Goal: Information Seeking & Learning: Compare options

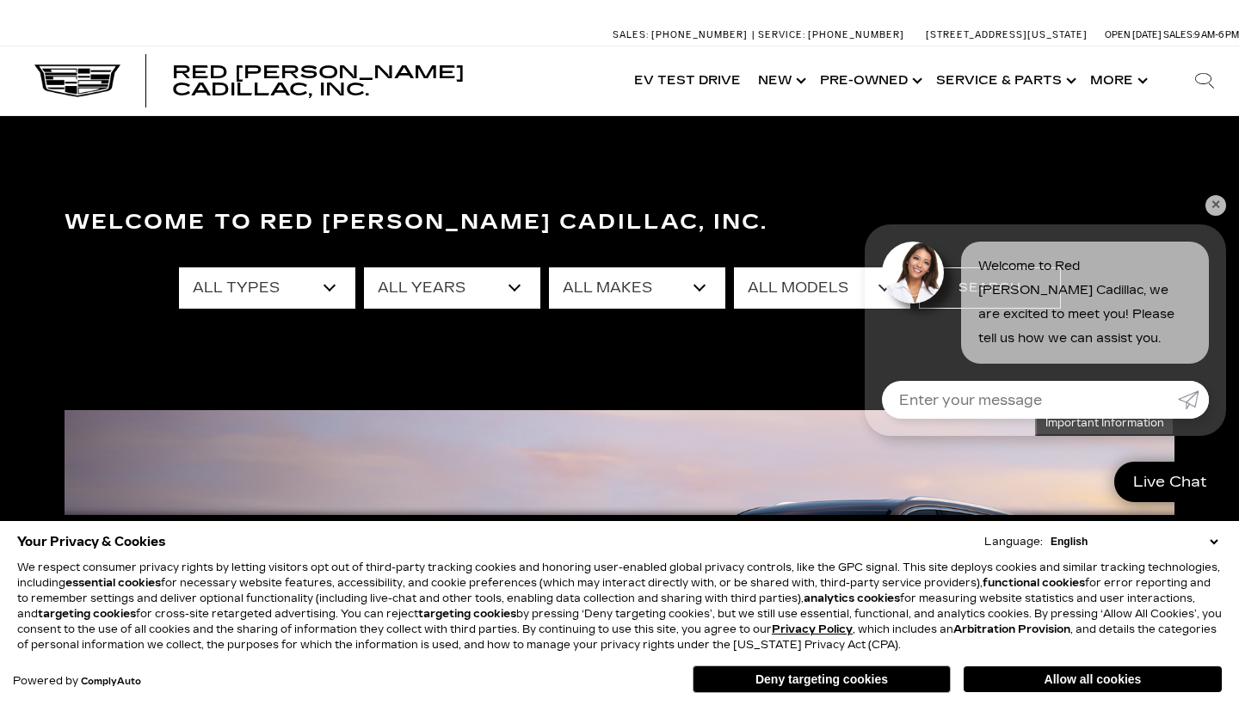
click at [1210, 202] on link "✕" at bounding box center [1215, 205] width 21 height 21
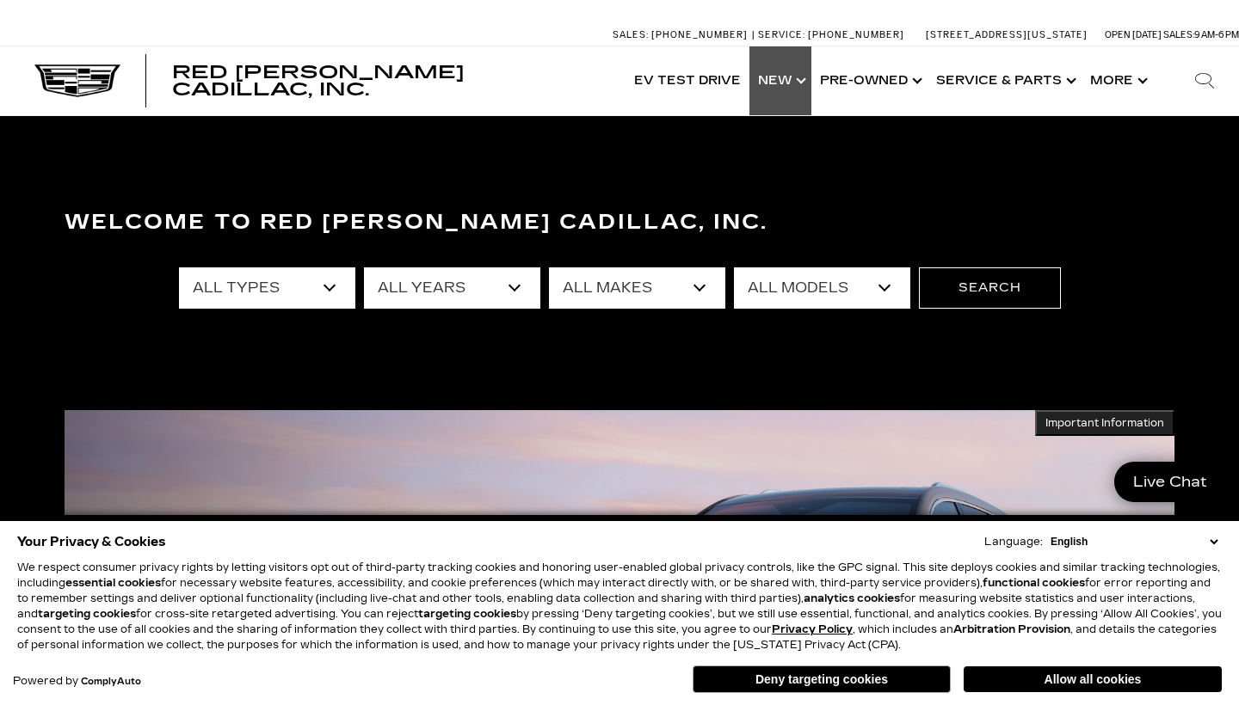
click at [801, 83] on link "Show New" at bounding box center [780, 80] width 62 height 69
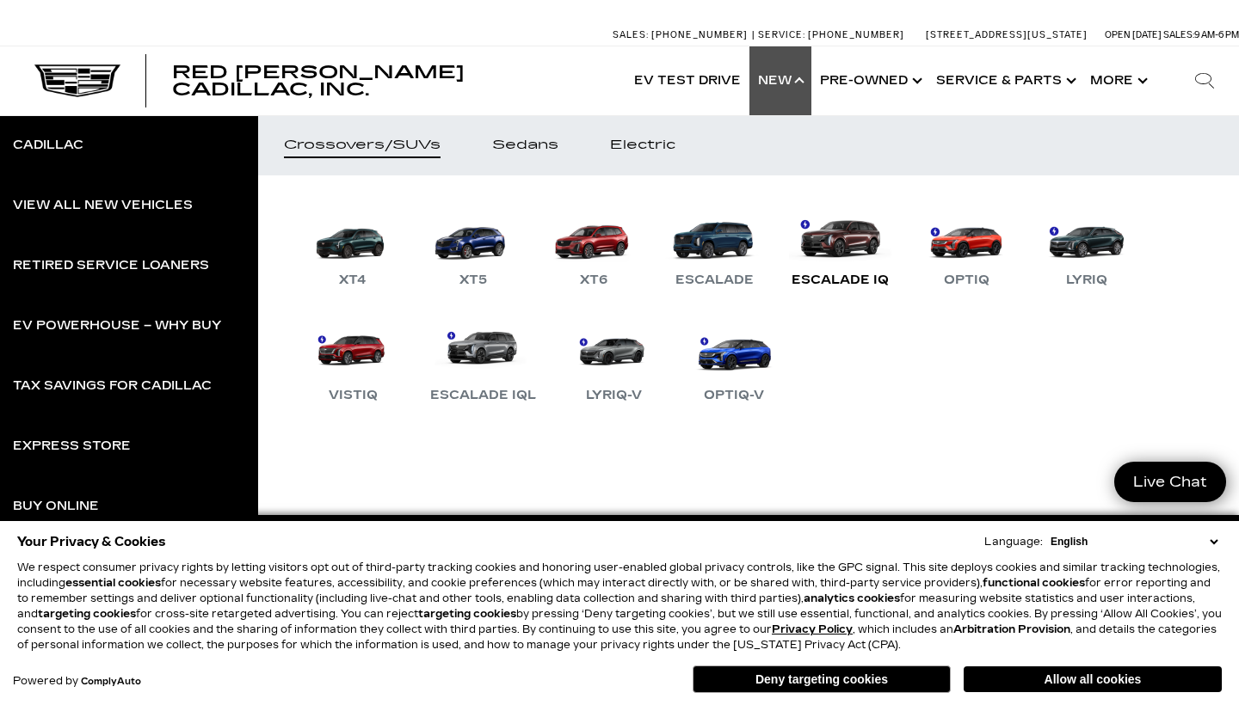
click at [874, 275] on div "Escalade IQ" at bounding box center [840, 280] width 114 height 21
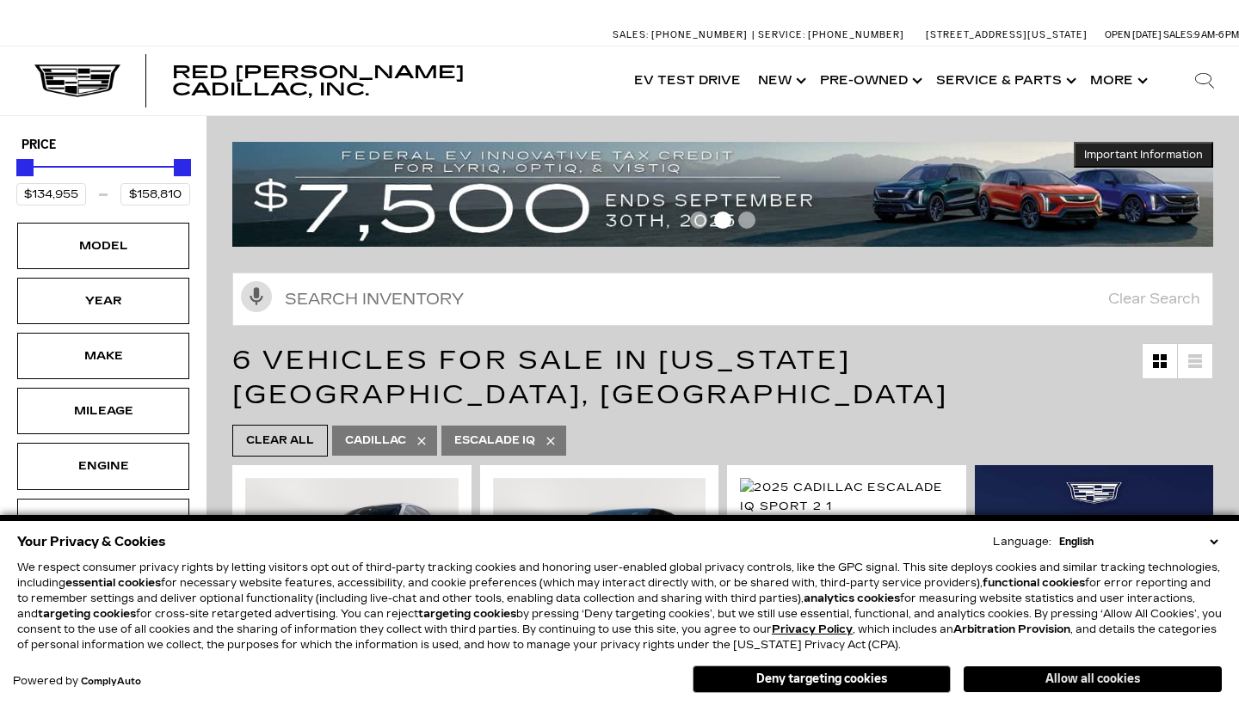
click at [1011, 672] on button "Allow all cookies" at bounding box center [1092, 680] width 258 height 26
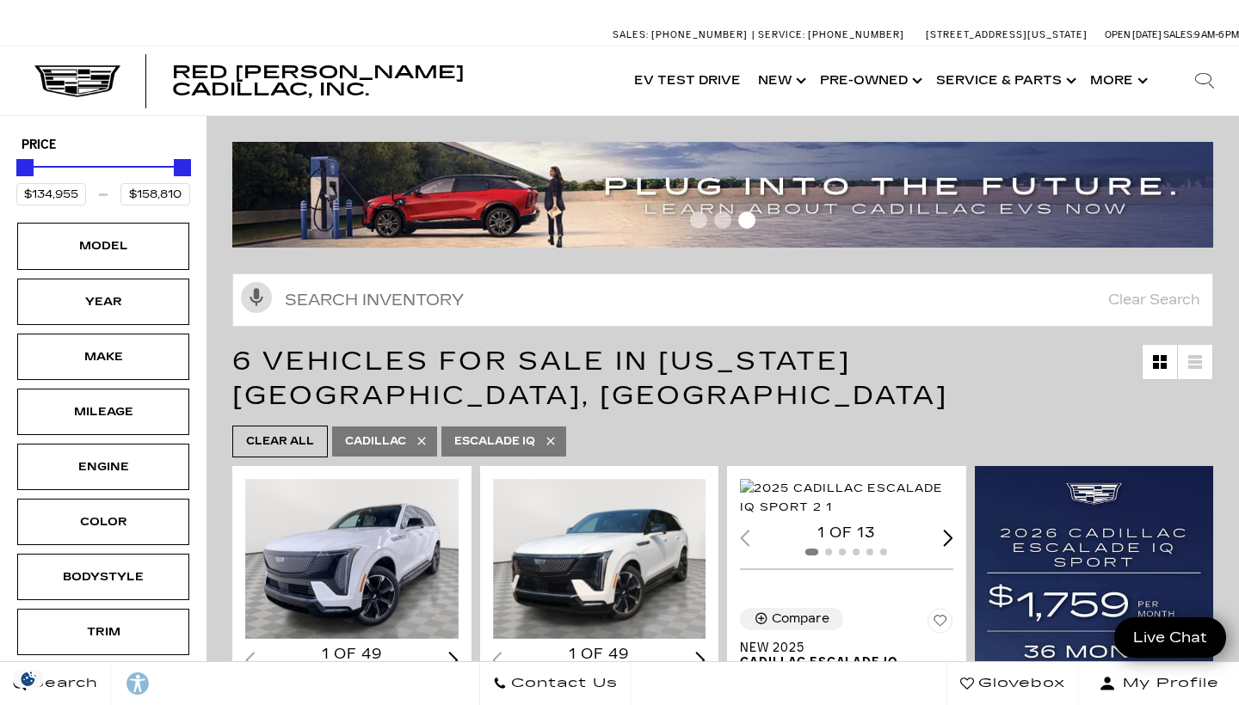
click at [1232, 340] on div "6 Vehicles for Sale in Colorado Springs, CO" at bounding box center [722, 378] width 1032 height 86
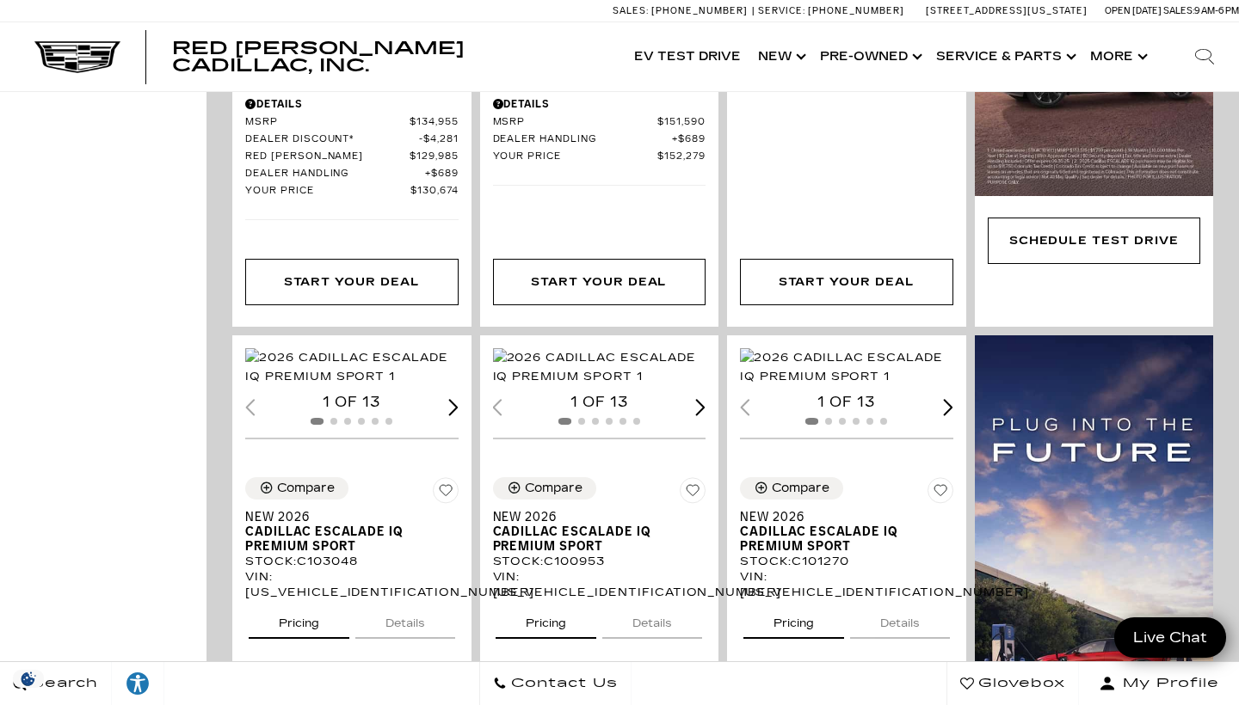
scroll to position [808, 0]
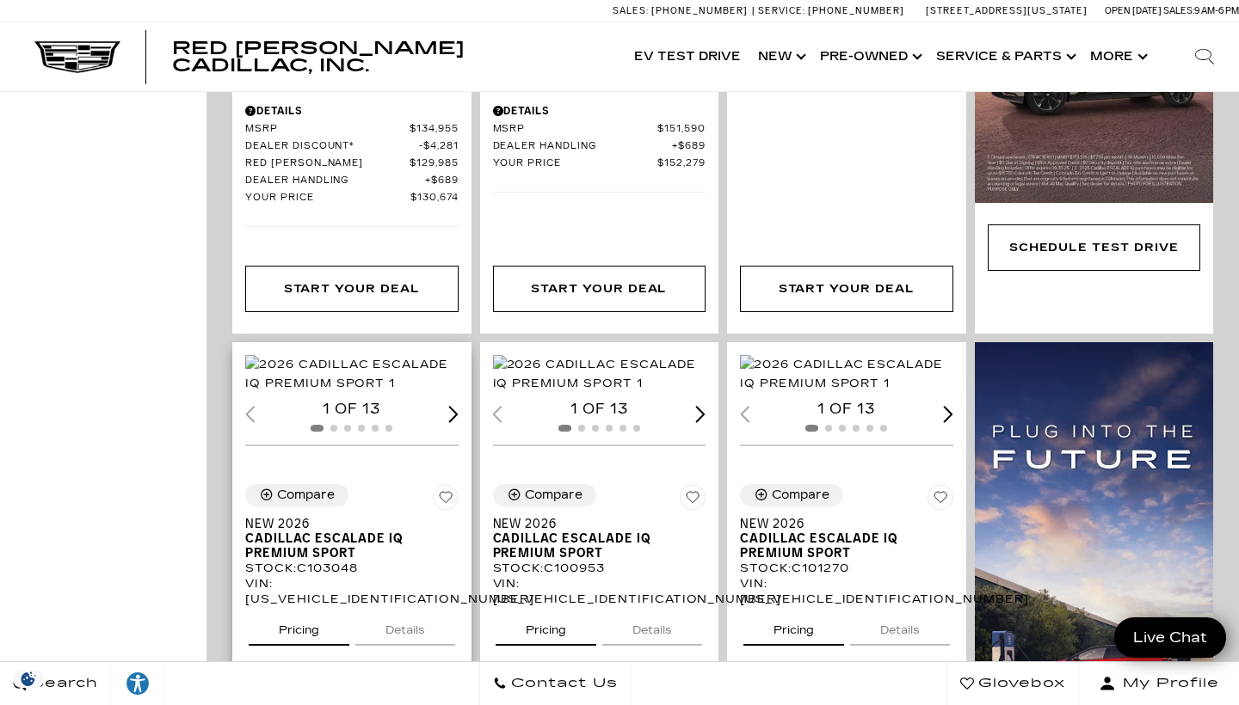
click at [461, 449] on div "Loading... (13) View All Photos 1 of 13" at bounding box center [351, 406] width 239 height 129
click at [448, 422] on div "Next slide" at bounding box center [453, 414] width 10 height 16
click at [366, 360] on img "2 / 6" at bounding box center [351, 374] width 213 height 38
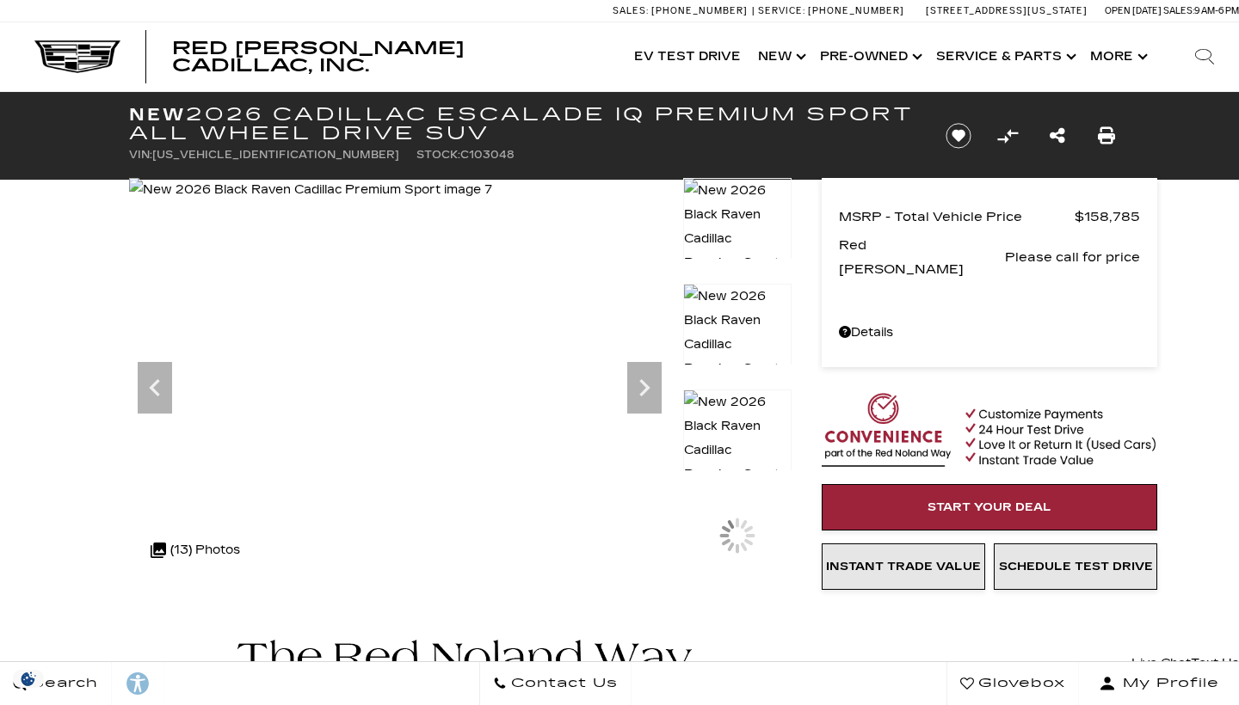
click at [732, 415] on img at bounding box center [737, 451] width 108 height 122
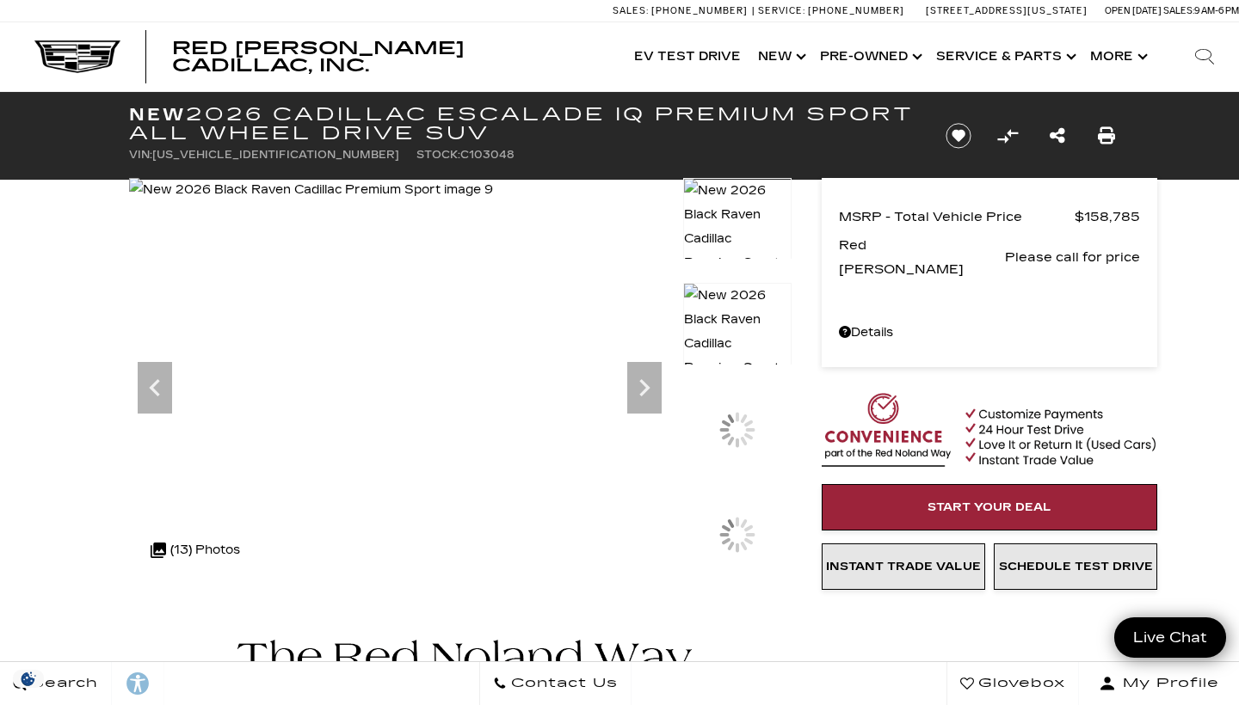
click at [752, 307] on img at bounding box center [737, 344] width 108 height 122
click at [747, 300] on img at bounding box center [737, 344] width 108 height 122
click at [728, 414] on img at bounding box center [737, 450] width 108 height 122
click at [724, 520] on img at bounding box center [737, 556] width 108 height 122
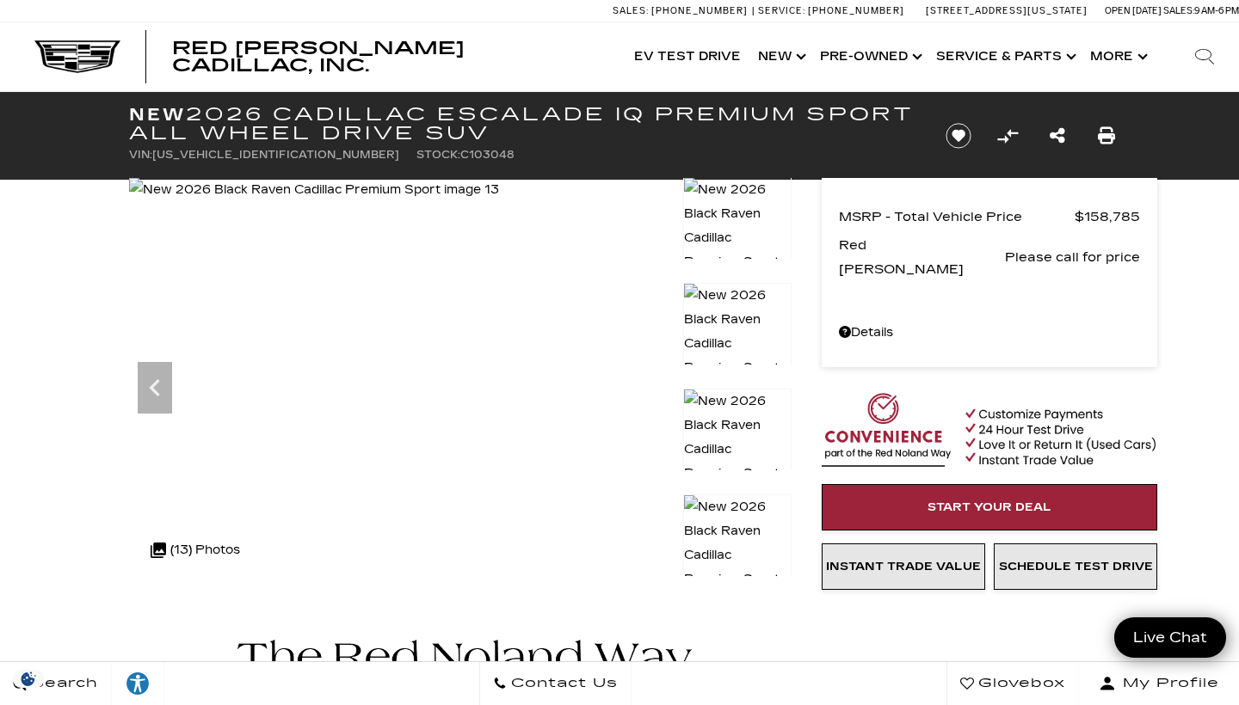
click at [806, 478] on div "MSRP - Total Vehicle Price $158,785 Red Noland Price Please call for price Disc…" at bounding box center [963, 338] width 344 height 492
click at [735, 206] on img at bounding box center [737, 238] width 108 height 122
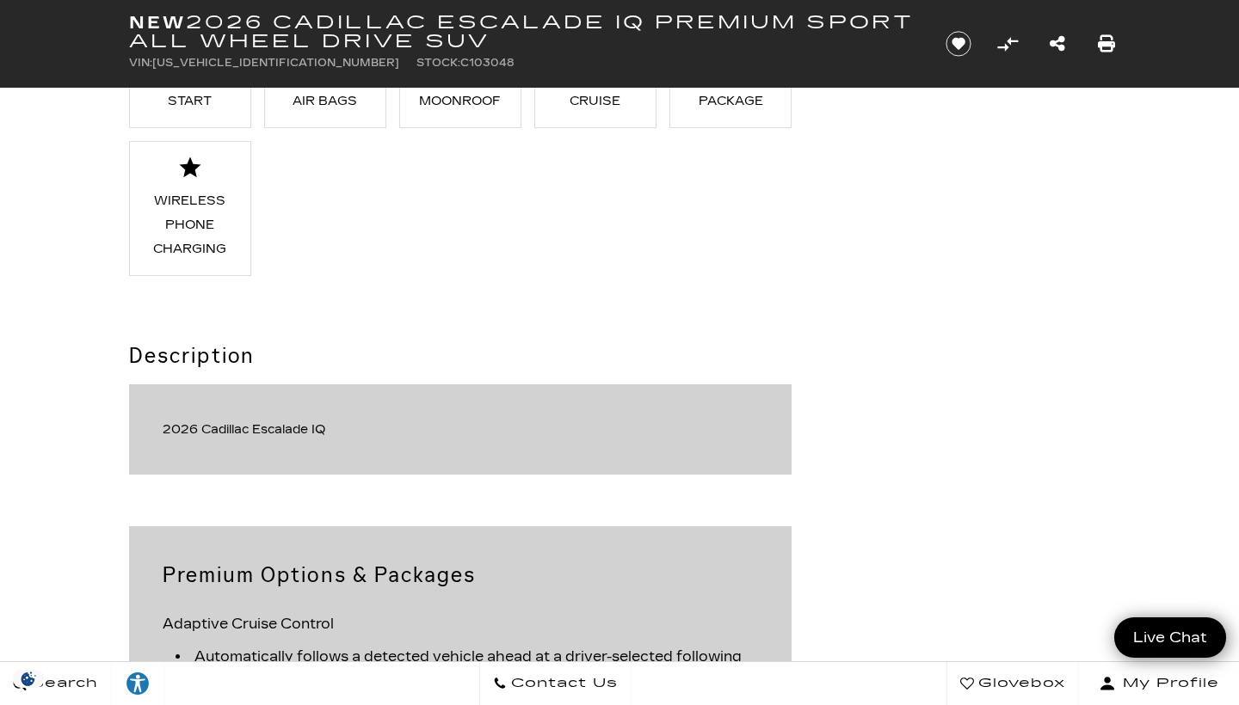
scroll to position [1871, 0]
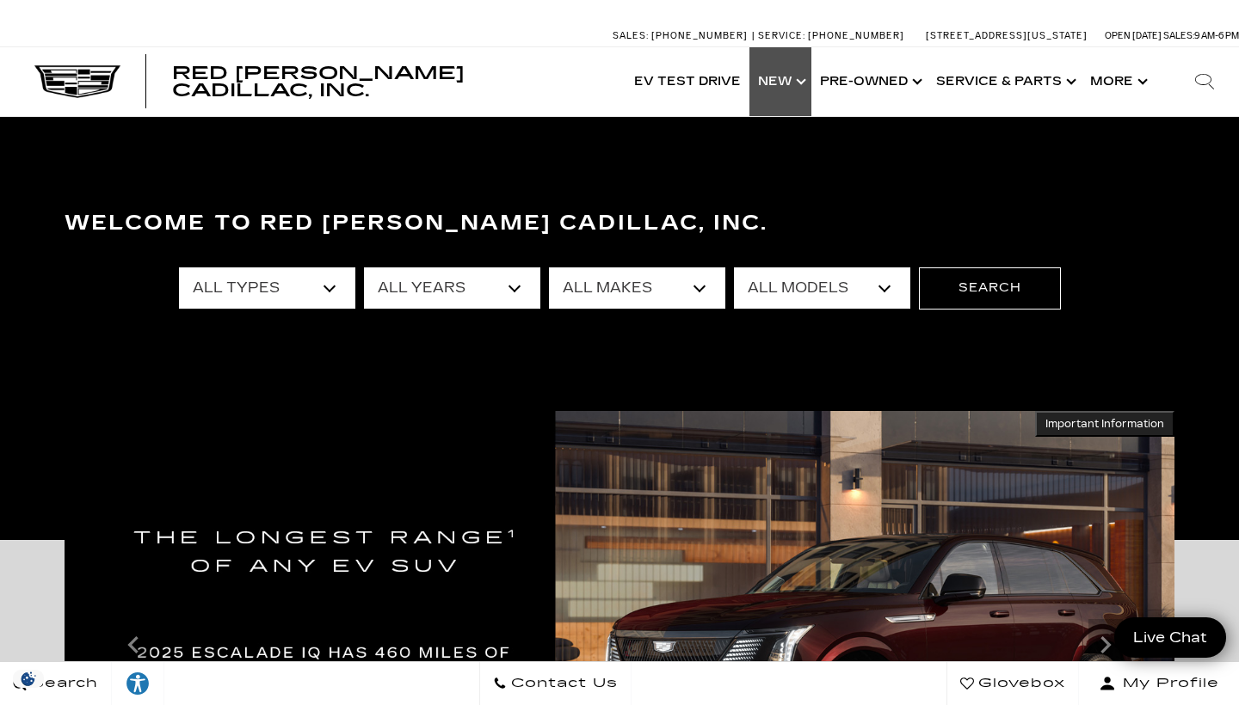
click at [803, 77] on link "Show New" at bounding box center [780, 81] width 62 height 69
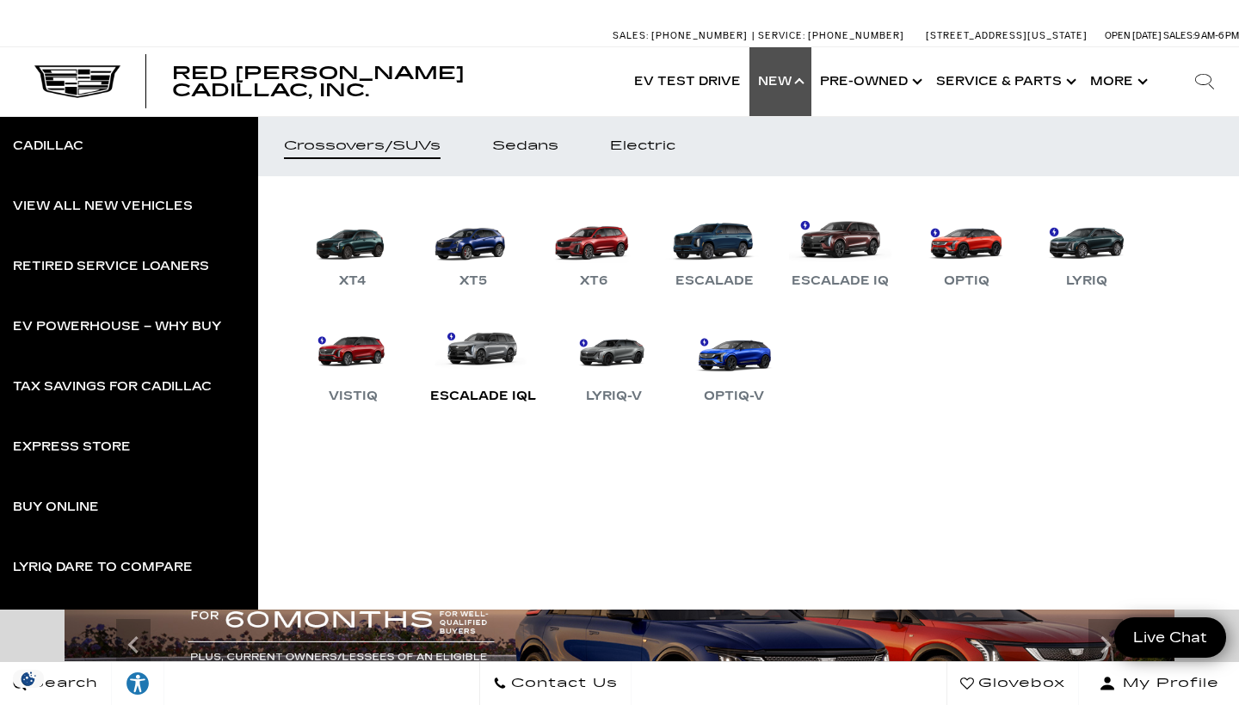
click at [486, 366] on link "Escalade IQL" at bounding box center [482, 361] width 123 height 89
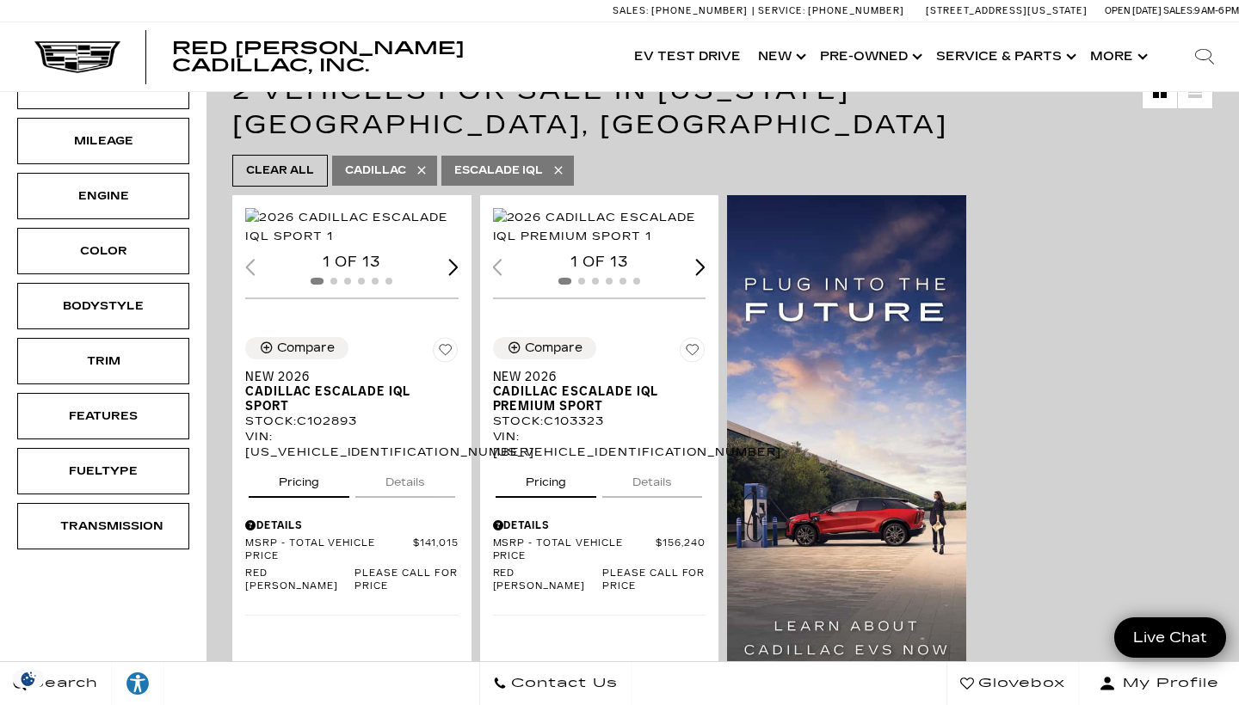
scroll to position [276, 0]
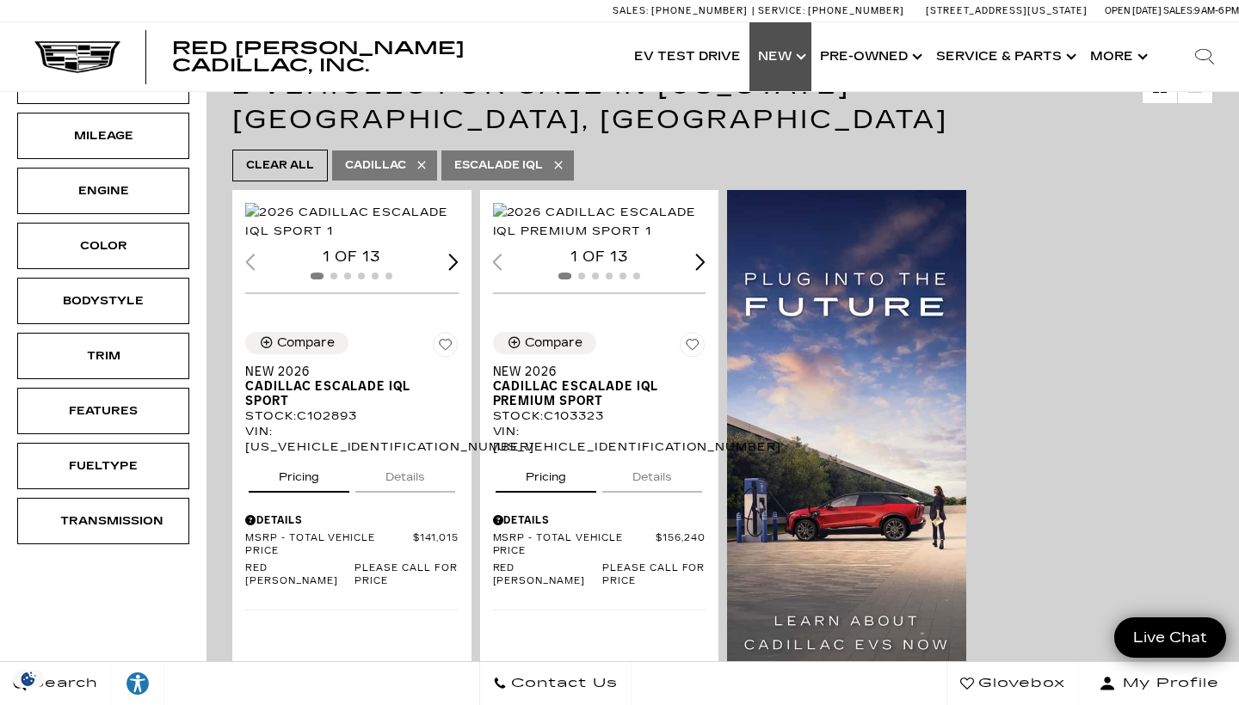
click at [803, 52] on link "Show New" at bounding box center [780, 56] width 62 height 69
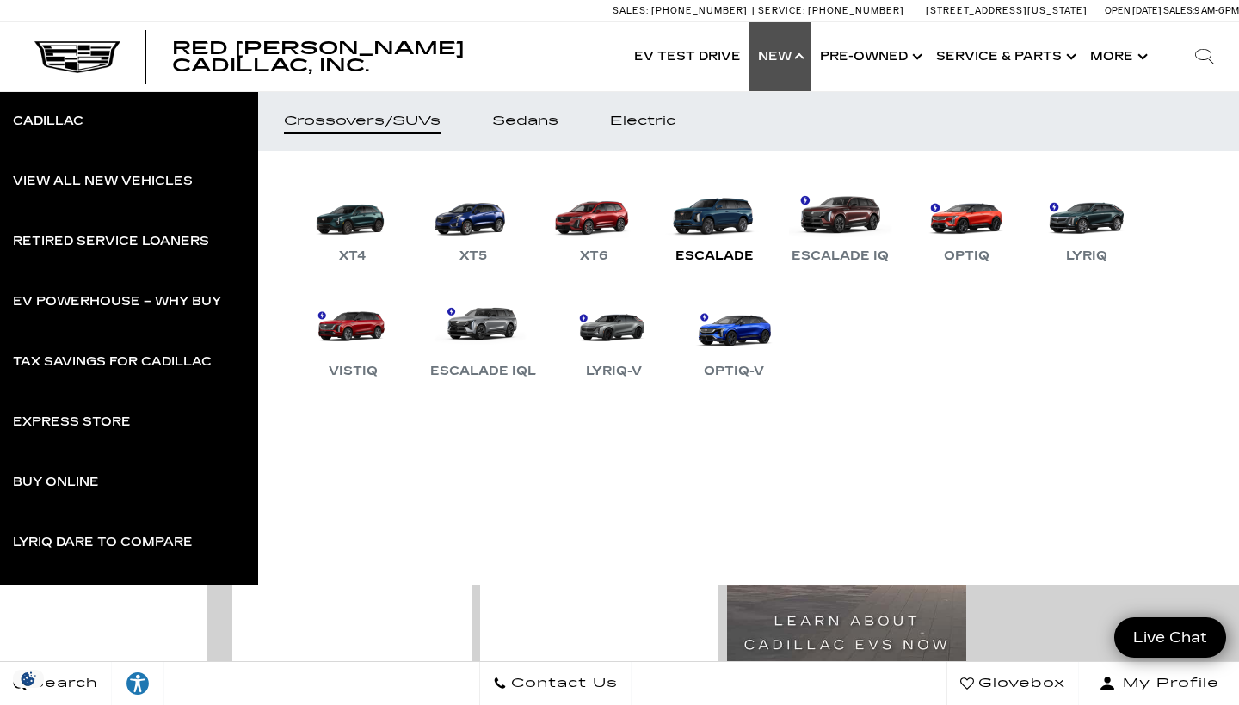
click at [712, 253] on div "Escalade" at bounding box center [714, 256] width 95 height 21
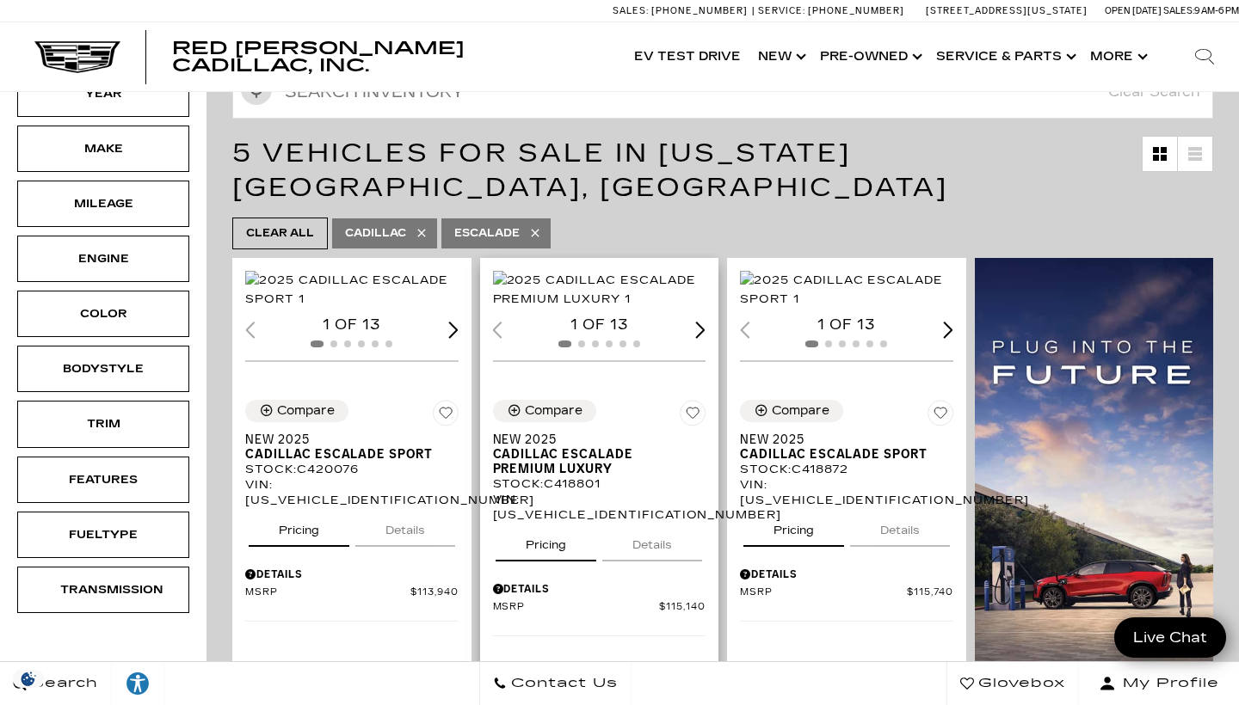
scroll to position [276, 0]
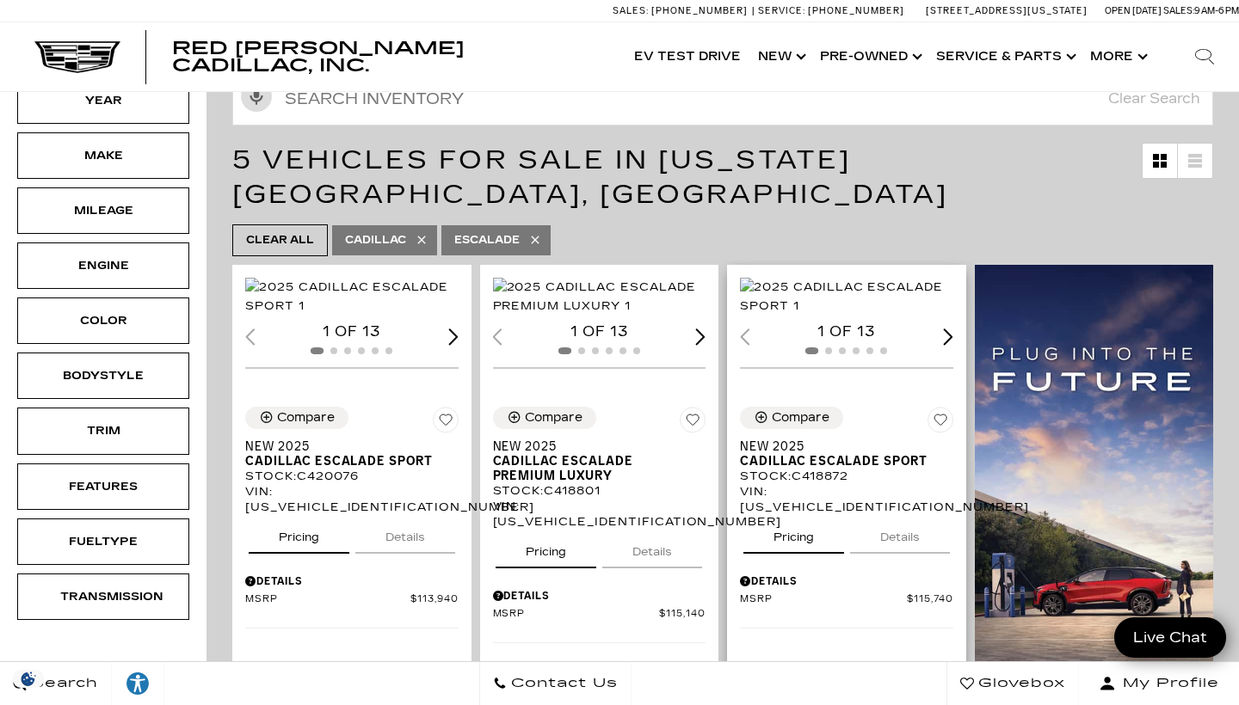
click at [831, 302] on img "1 / 2" at bounding box center [846, 297] width 213 height 38
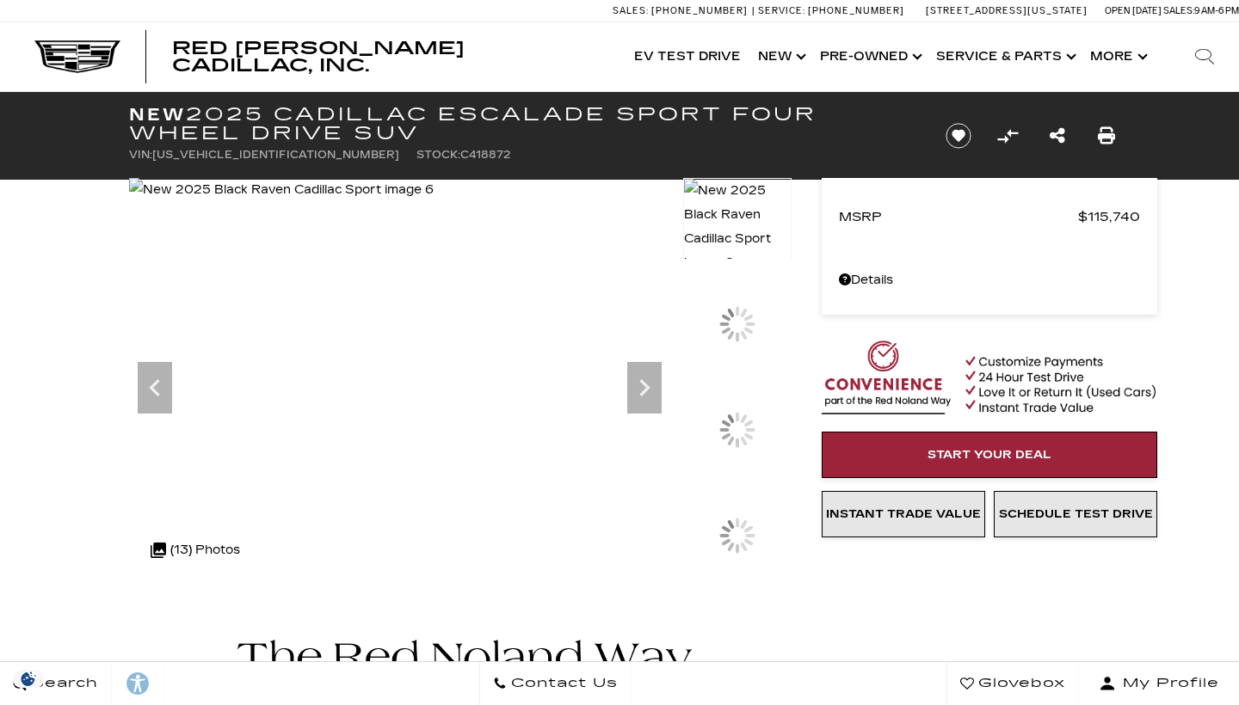
click at [761, 508] on img at bounding box center [737, 508] width 108 height 2
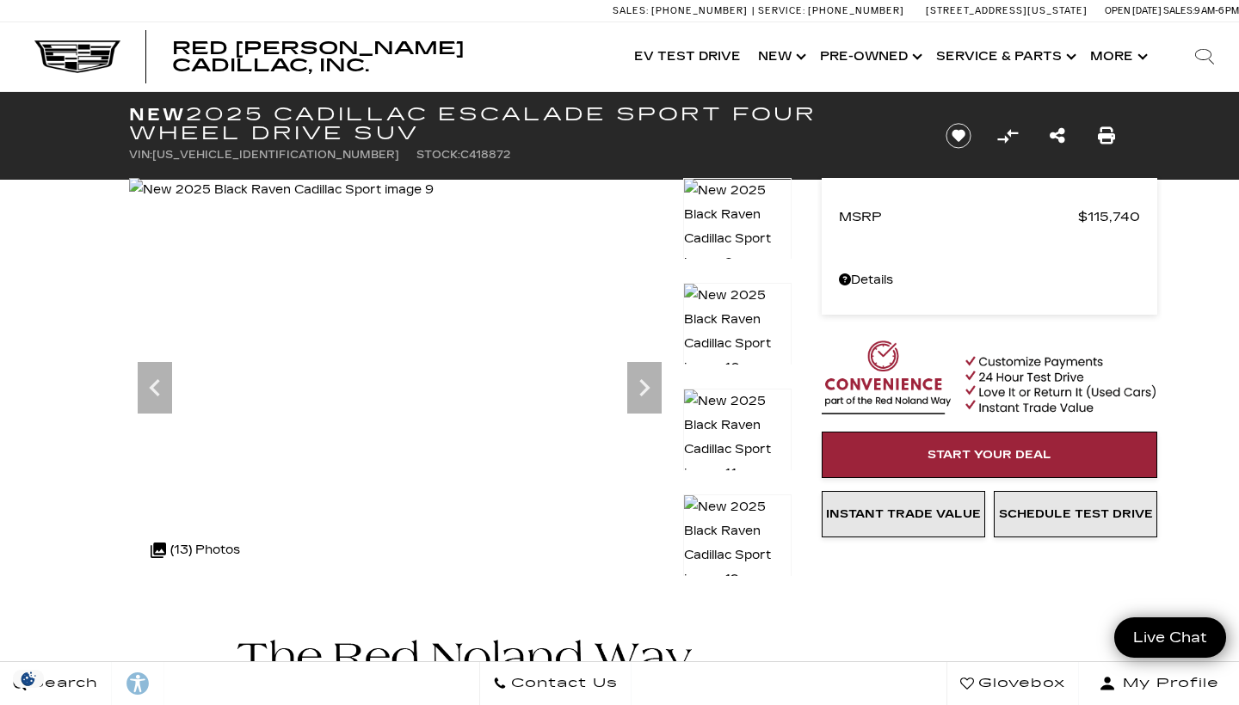
click at [751, 316] on img at bounding box center [737, 332] width 108 height 98
click at [740, 311] on img at bounding box center [737, 332] width 108 height 98
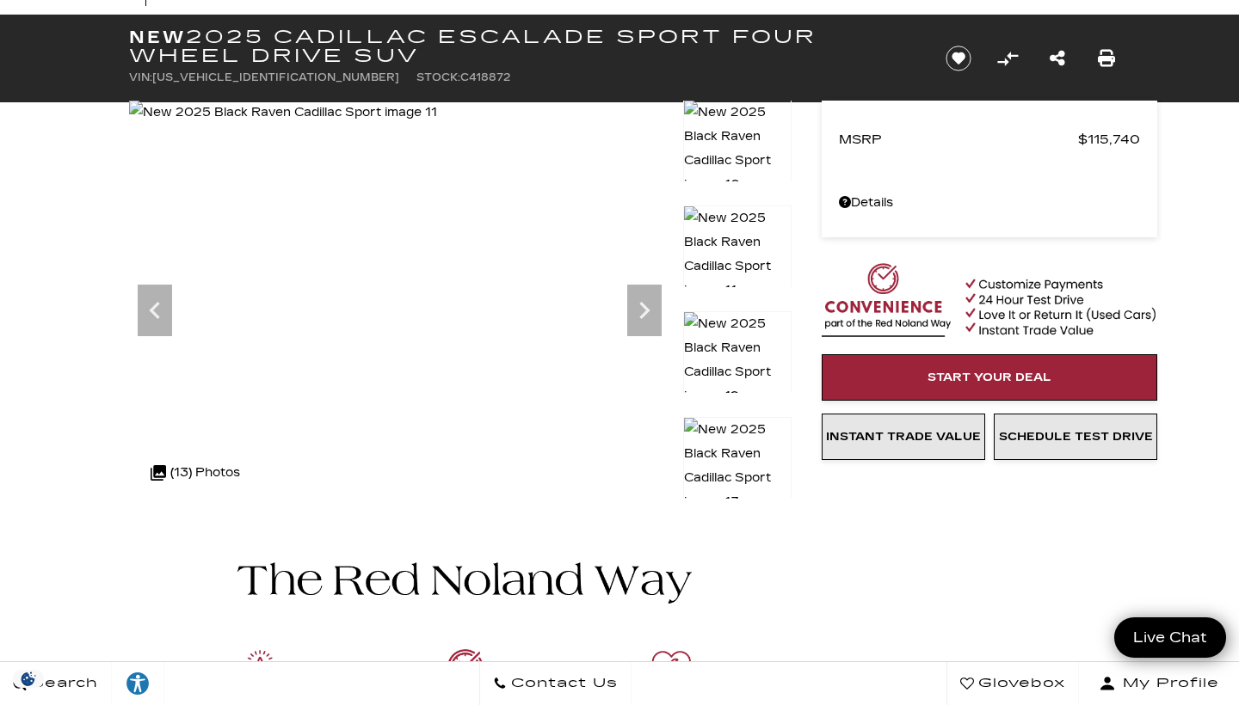
scroll to position [100, 0]
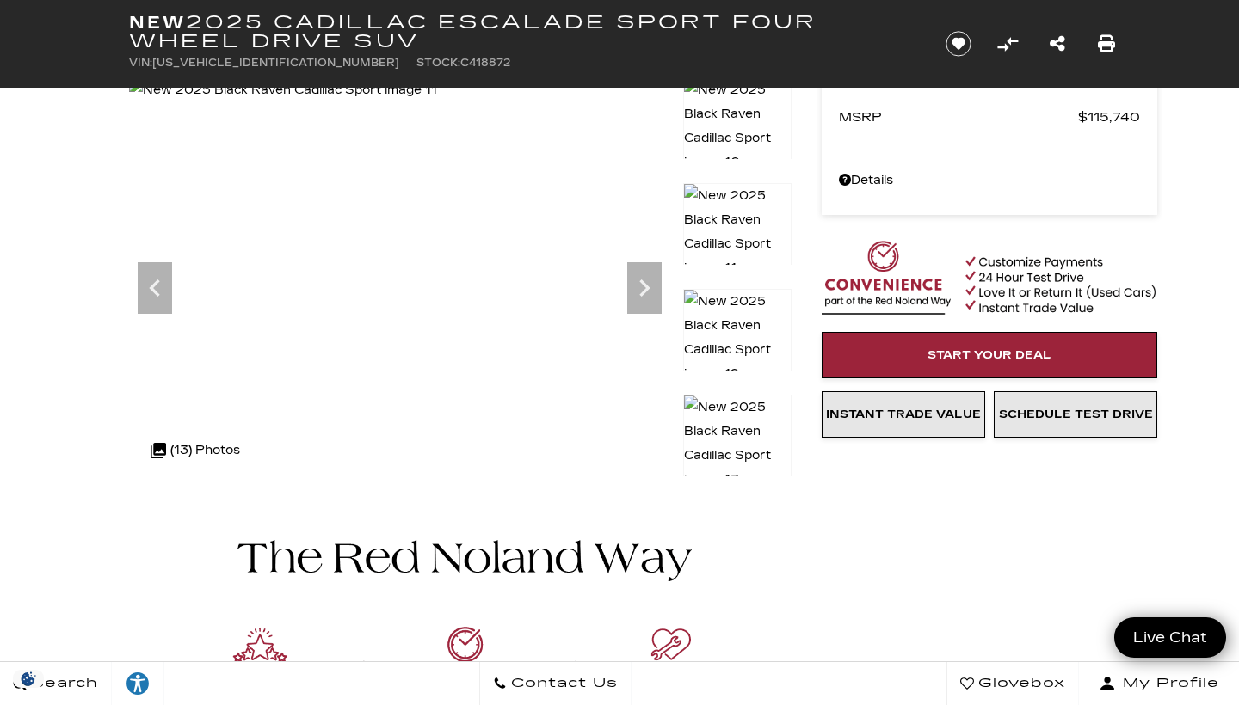
click at [748, 311] on img at bounding box center [737, 338] width 108 height 98
click at [753, 415] on img at bounding box center [737, 444] width 108 height 98
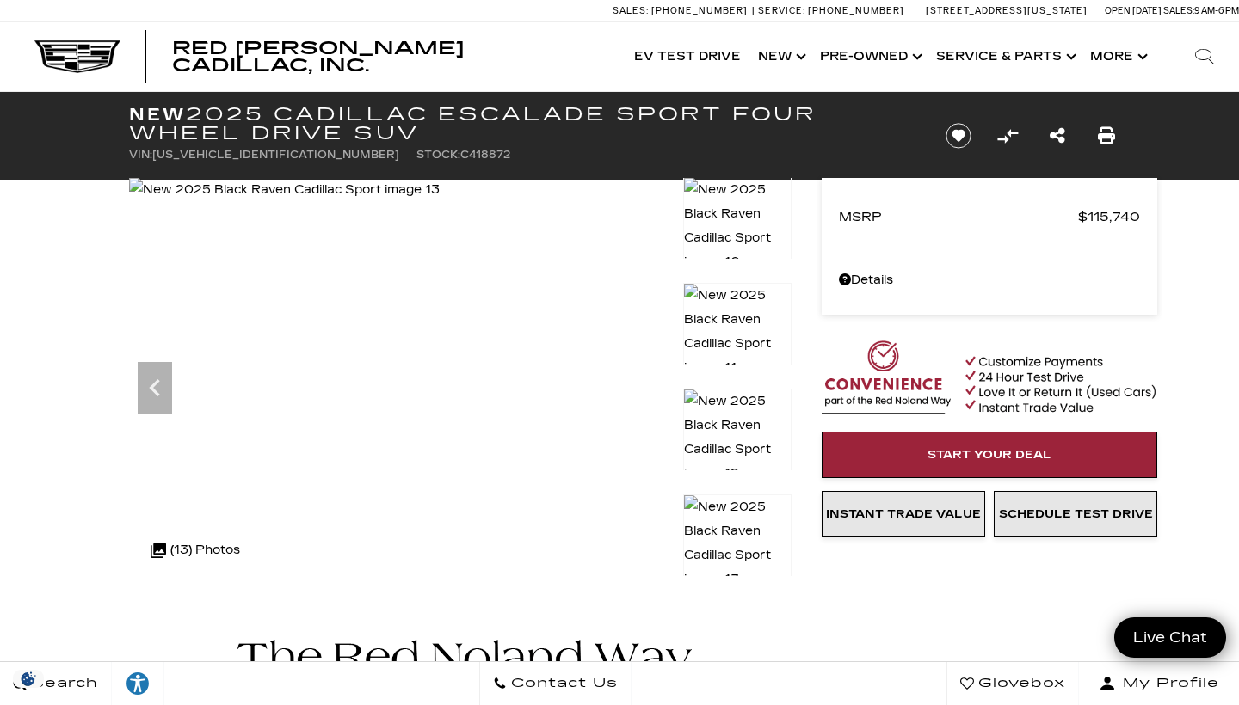
scroll to position [0, 0]
click at [162, 550] on icon ".cls-1, .cls-3 { fill: #c50033; } .cls-1 { clip-rule: evenodd; } .cls-2 { clip-…" at bounding box center [158, 550] width 15 height 15
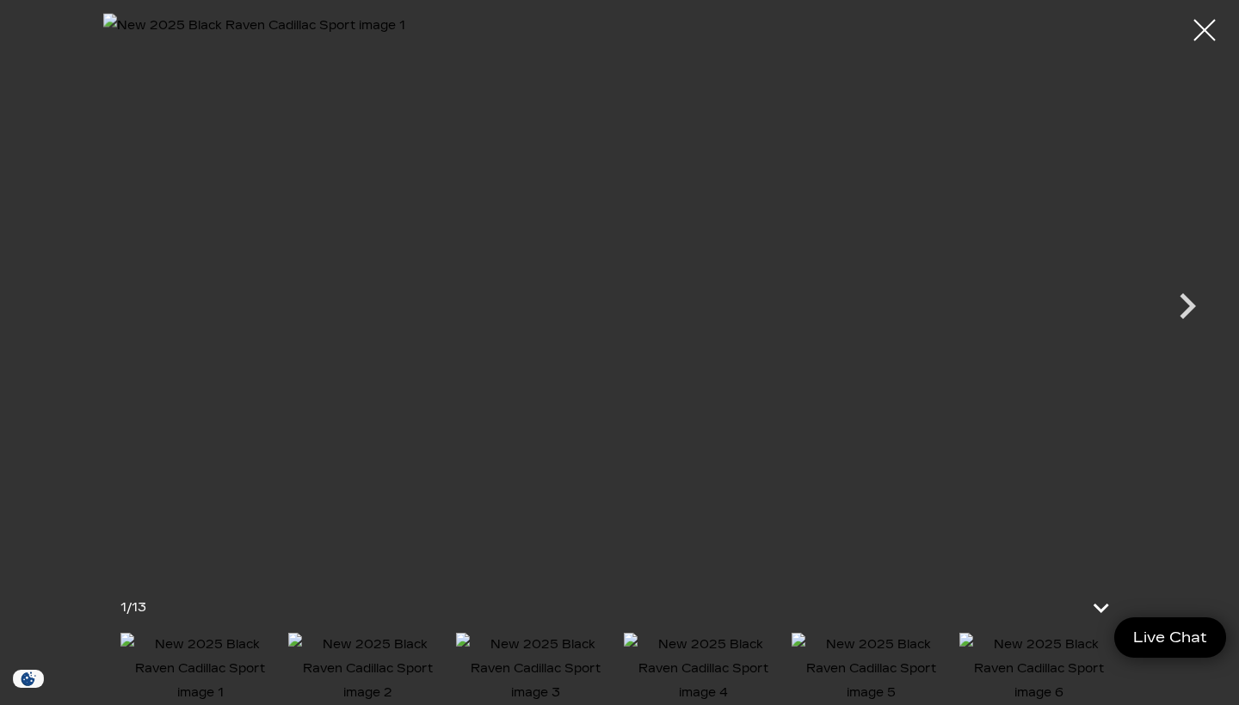
click at [523, 669] on img at bounding box center [535, 669] width 159 height 72
click at [596, 666] on img at bounding box center [535, 669] width 159 height 72
click at [716, 667] on img at bounding box center [703, 669] width 159 height 72
click at [1208, 28] on div at bounding box center [1205, 31] width 46 height 46
